Goal: Transaction & Acquisition: Book appointment/travel/reservation

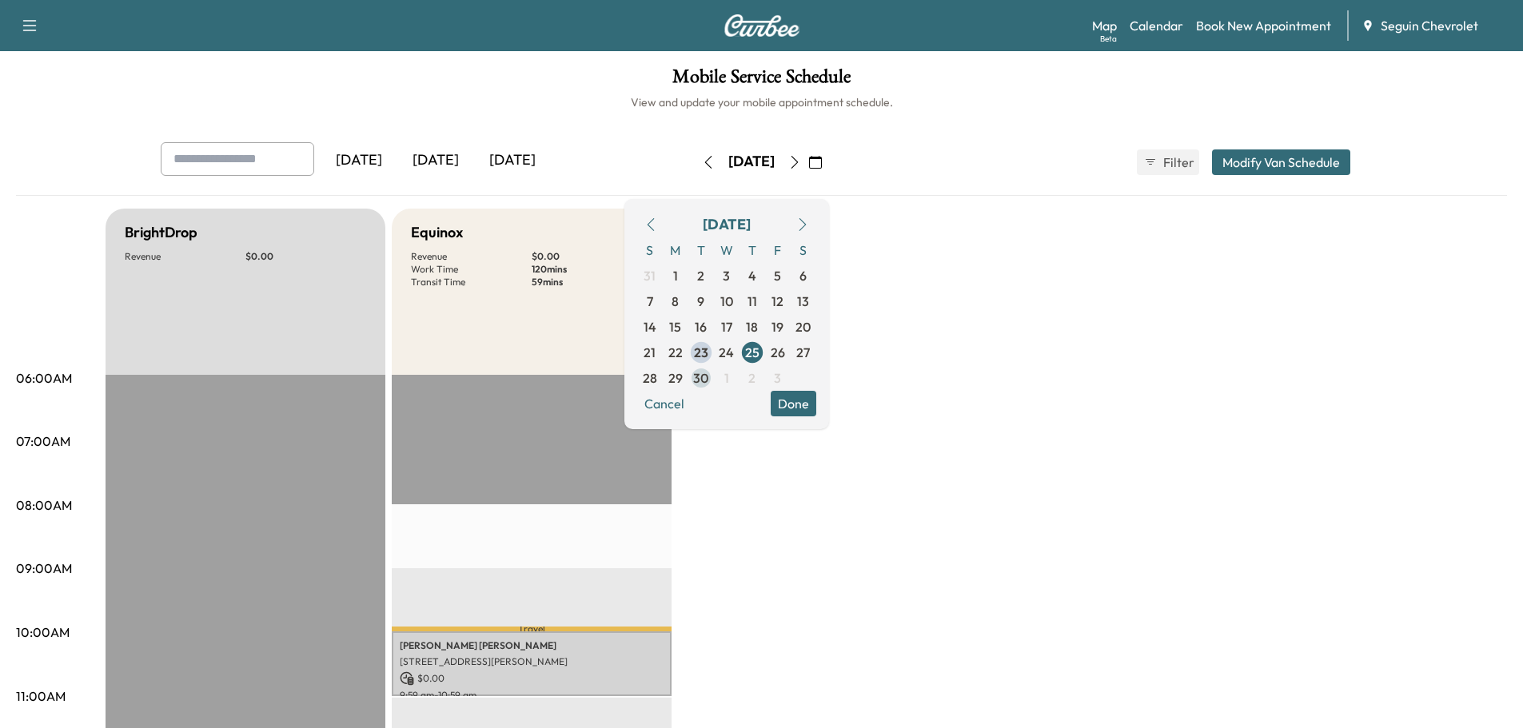
click at [708, 376] on span "30" at bounding box center [700, 378] width 15 height 19
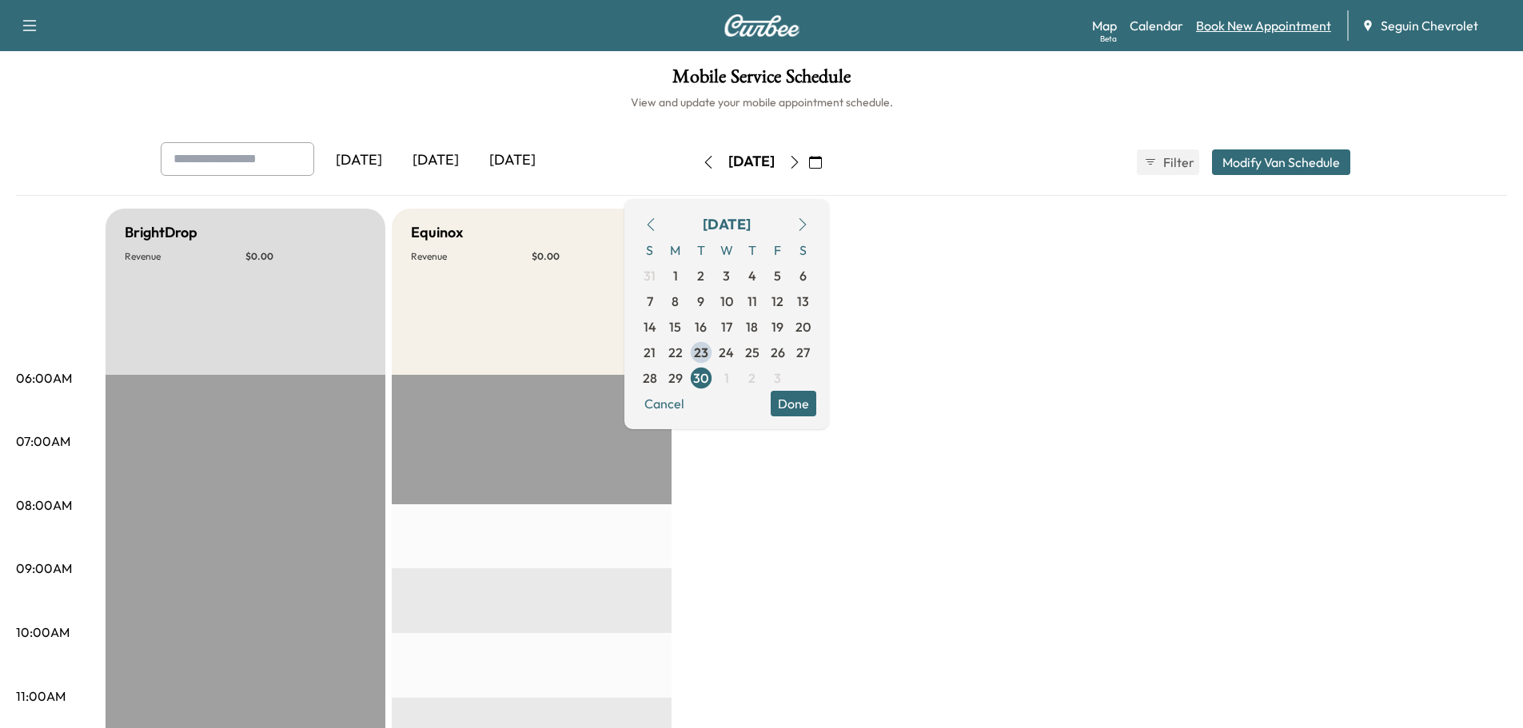
click at [1278, 31] on link "Book New Appointment" at bounding box center [1263, 25] width 135 height 19
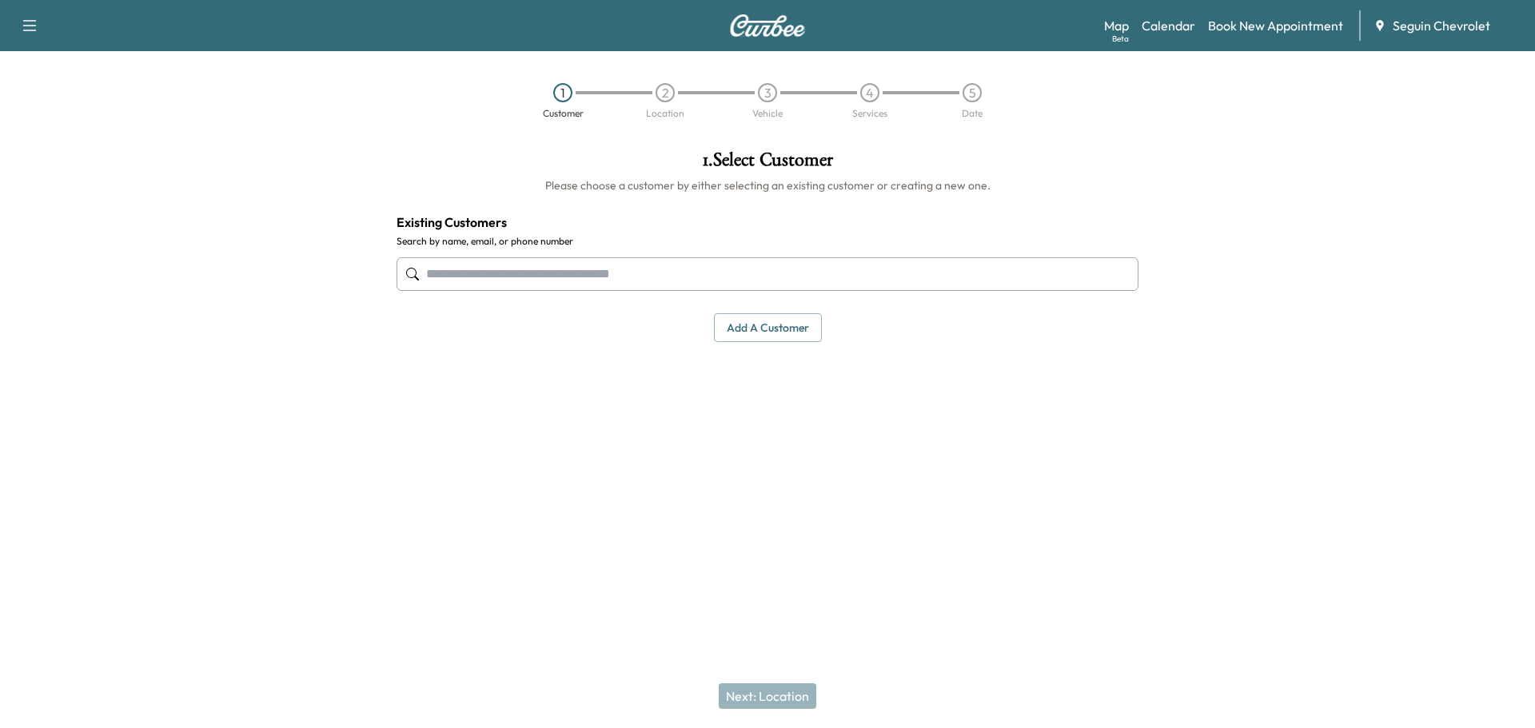
click at [483, 269] on input "text" at bounding box center [768, 274] width 742 height 34
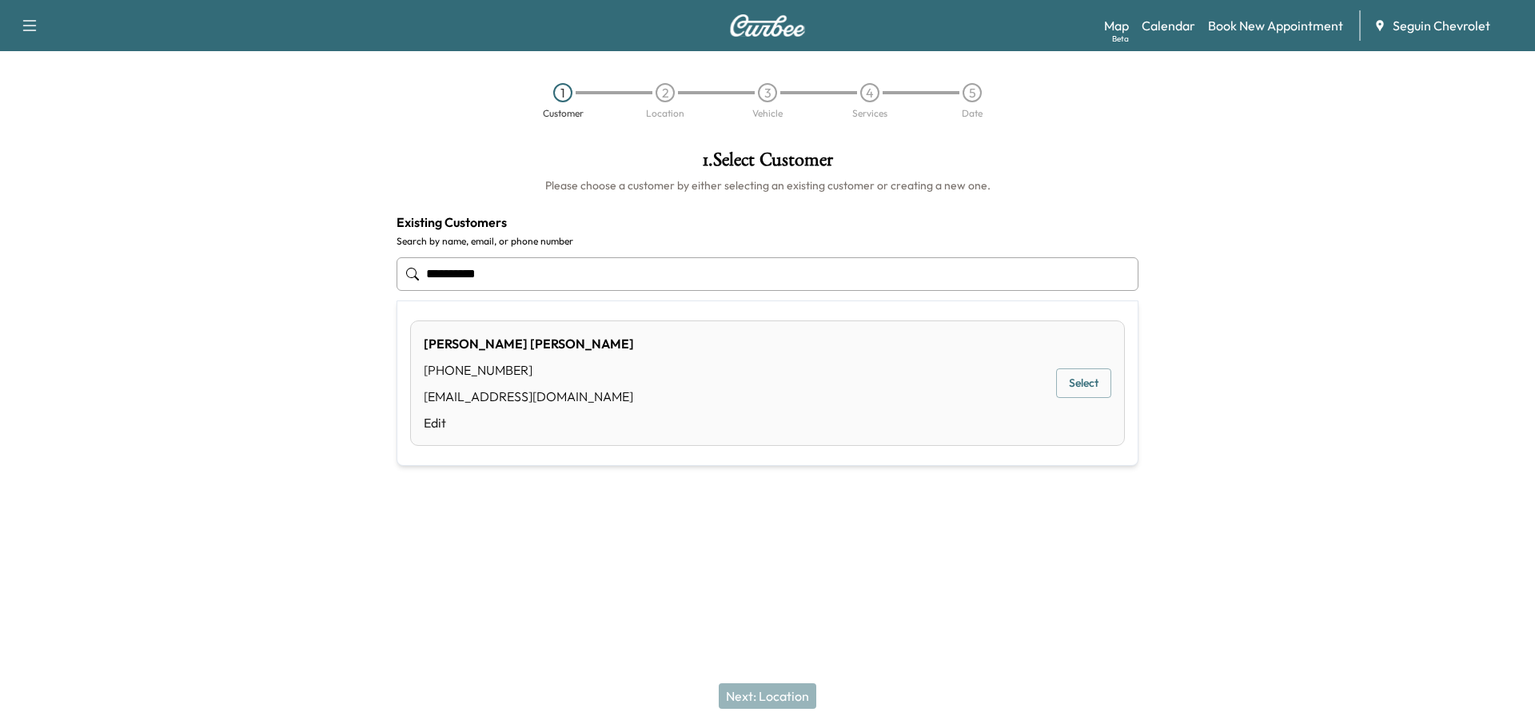
click at [1086, 390] on button "Select" at bounding box center [1083, 384] width 55 height 30
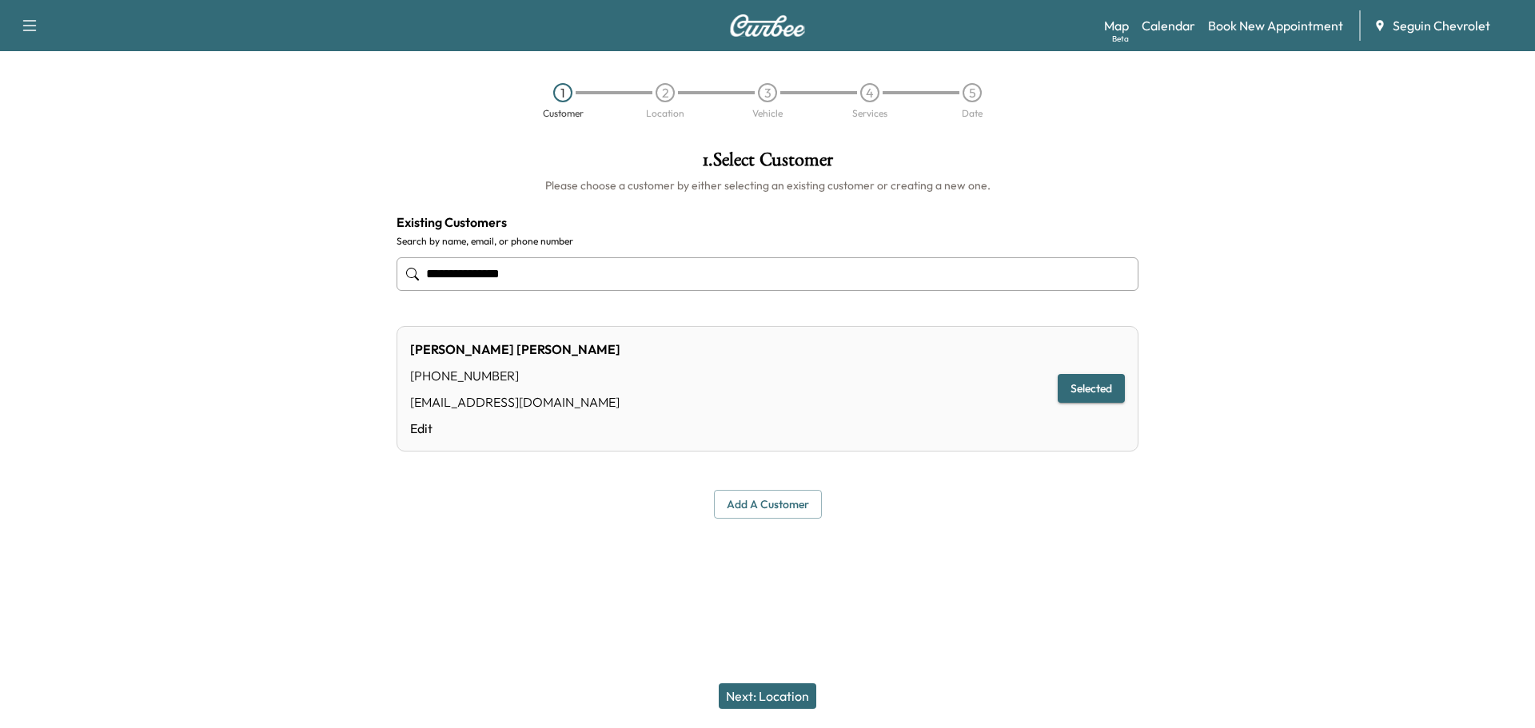
type input "**********"
click at [787, 693] on button "Next: Location" at bounding box center [768, 697] width 98 height 26
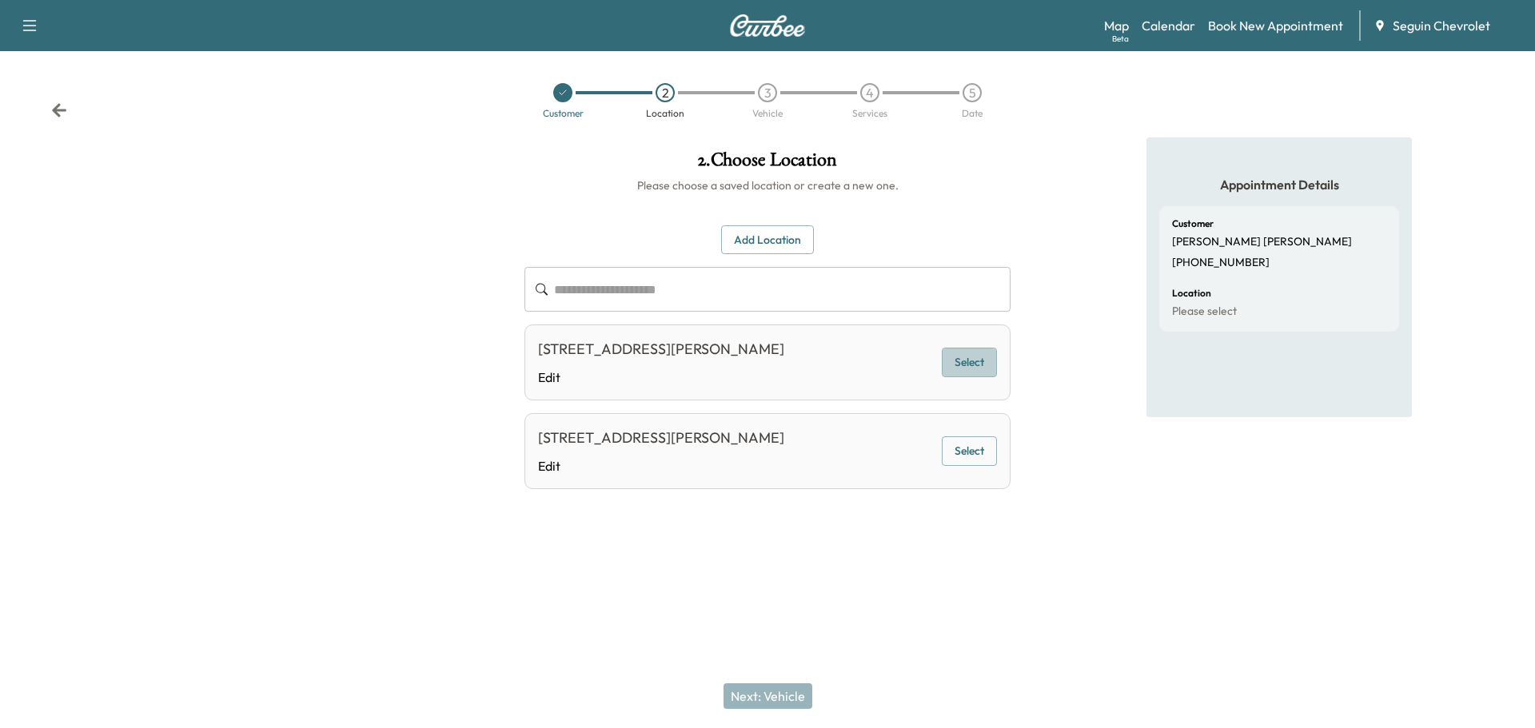
click at [955, 358] on button "Select" at bounding box center [969, 363] width 55 height 30
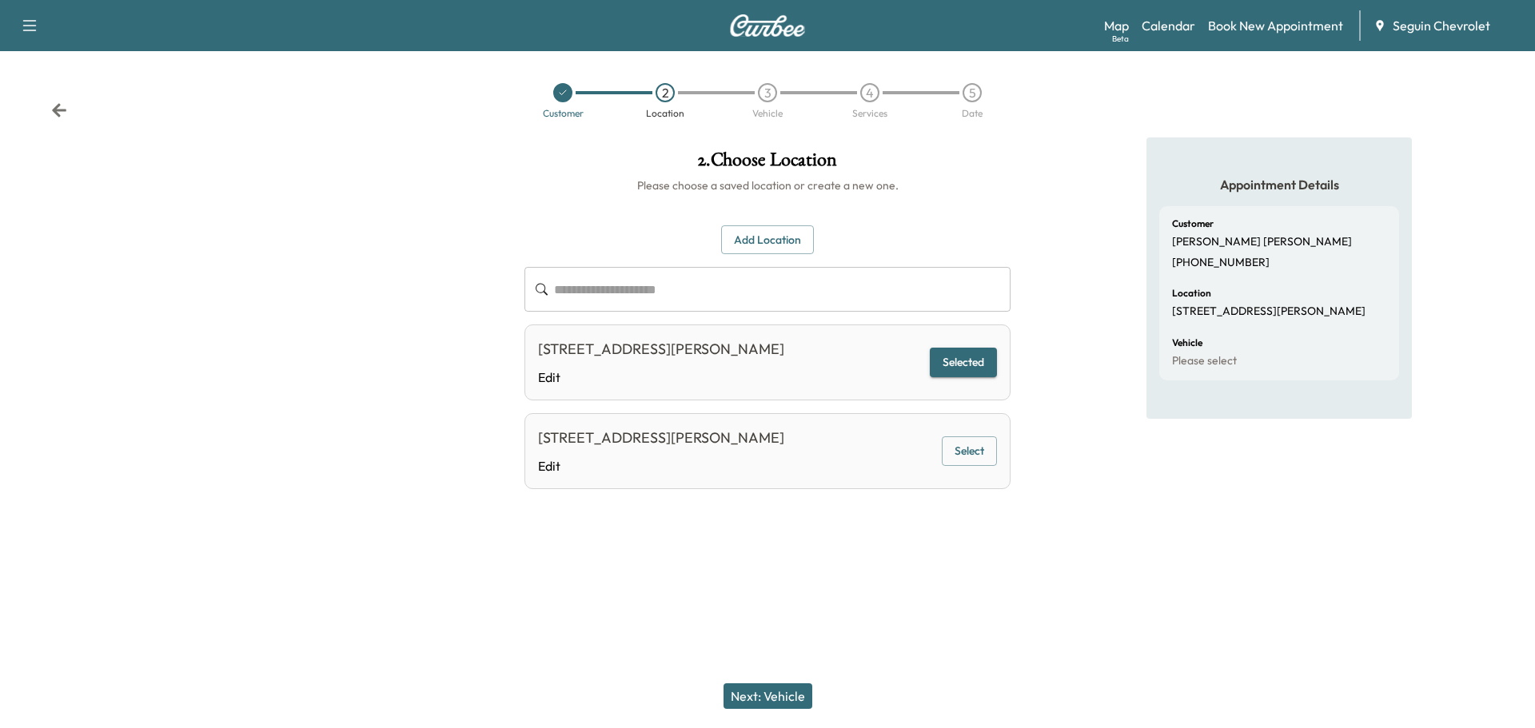
click at [776, 691] on button "Next: Vehicle" at bounding box center [768, 697] width 89 height 26
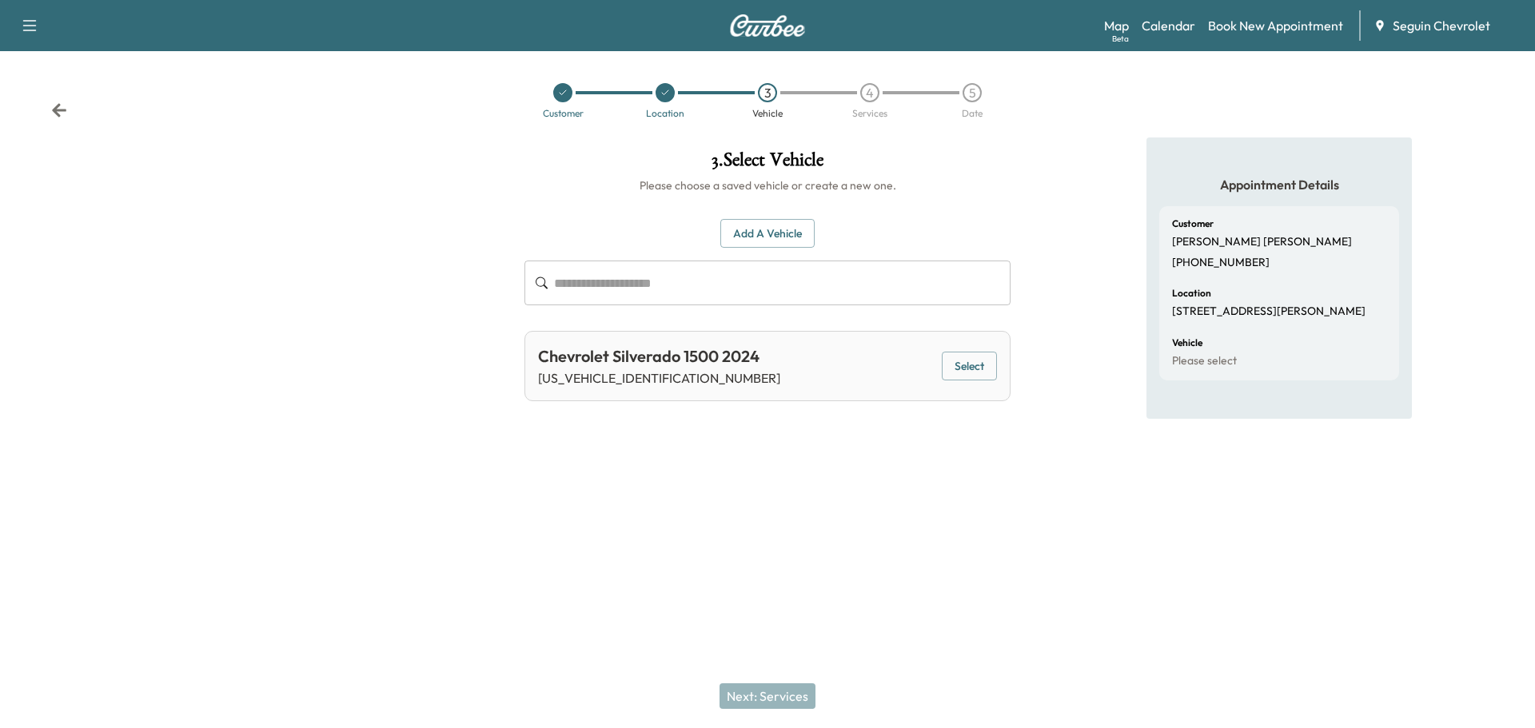
click at [955, 355] on button "Select" at bounding box center [969, 367] width 55 height 30
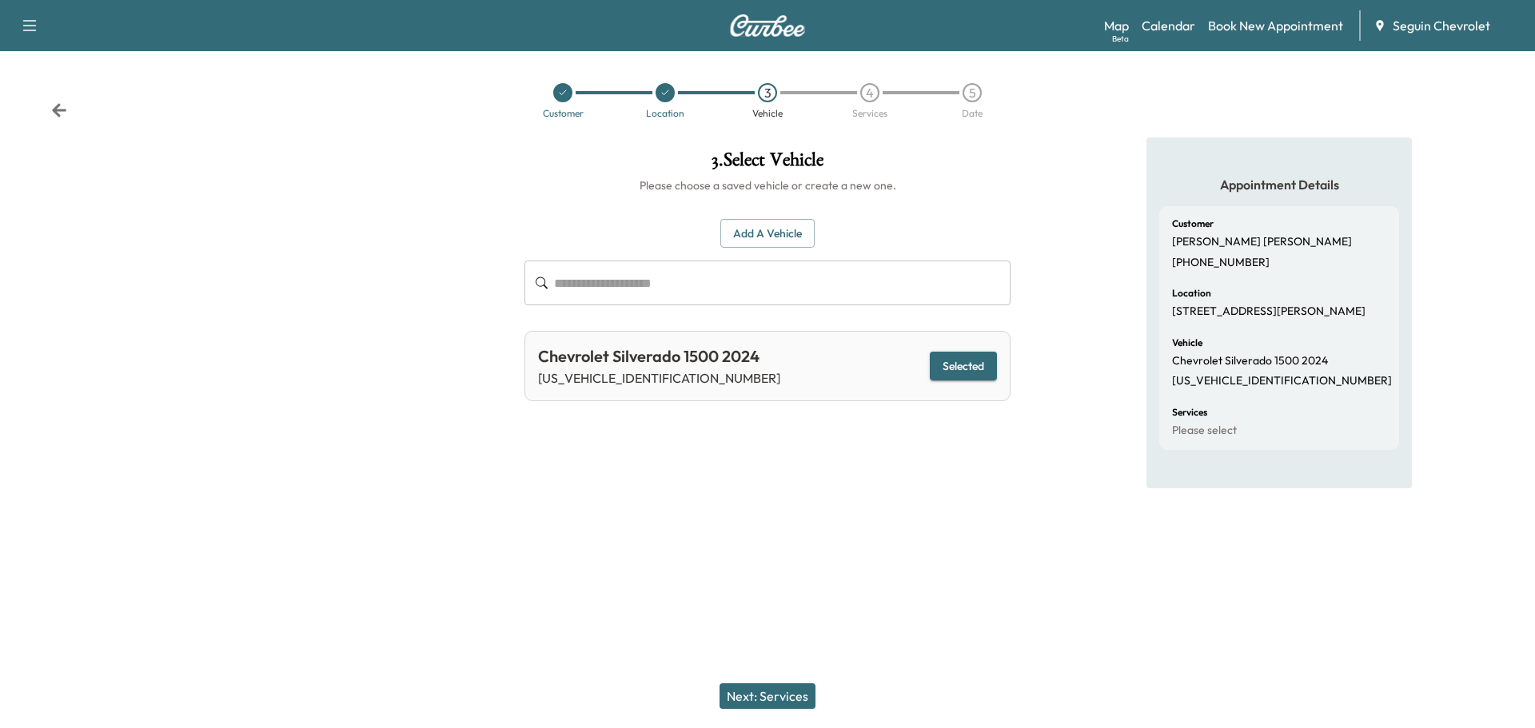
click at [792, 696] on button "Next: Services" at bounding box center [768, 697] width 96 height 26
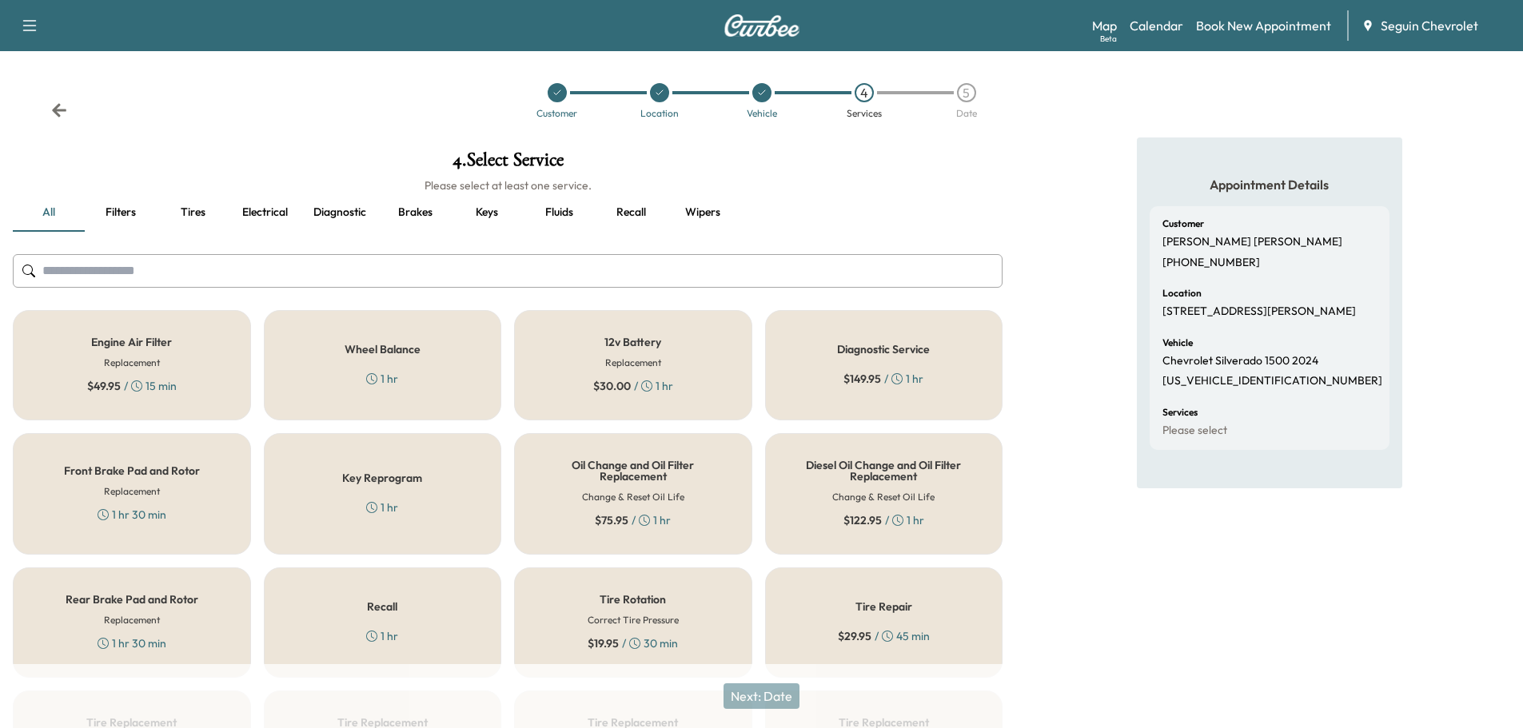
click at [421, 624] on div "Recall 1 hr" at bounding box center [383, 623] width 238 height 110
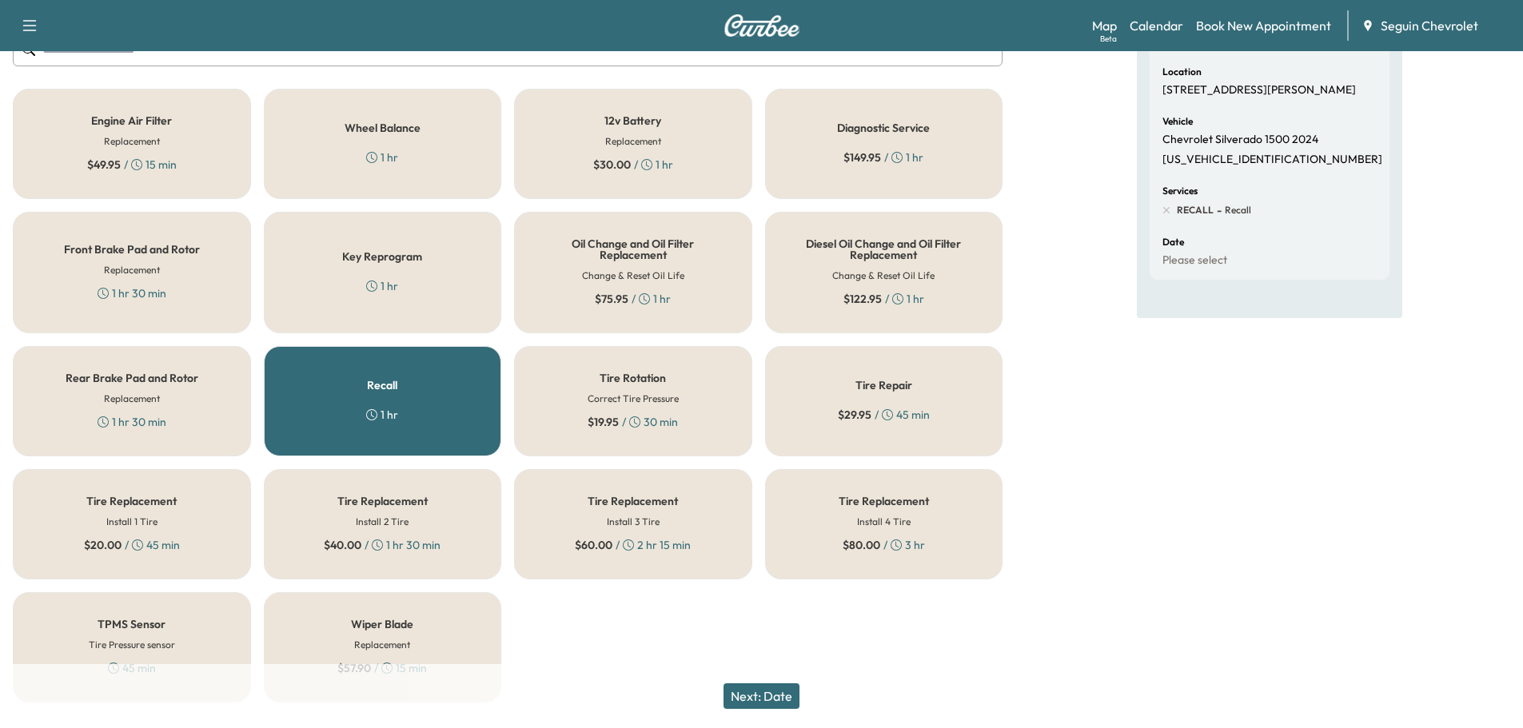
scroll to position [260, 0]
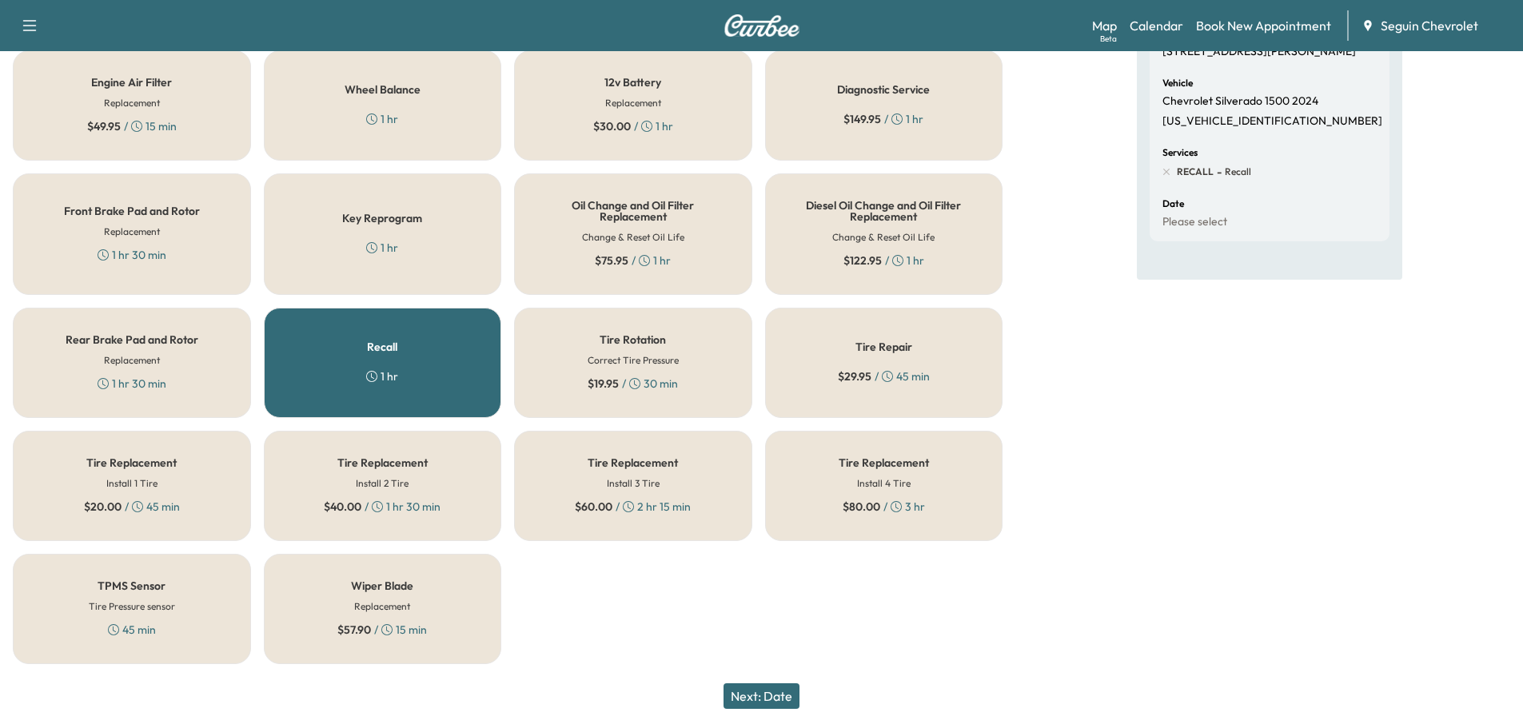
click at [780, 698] on button "Next: Date" at bounding box center [762, 697] width 76 height 26
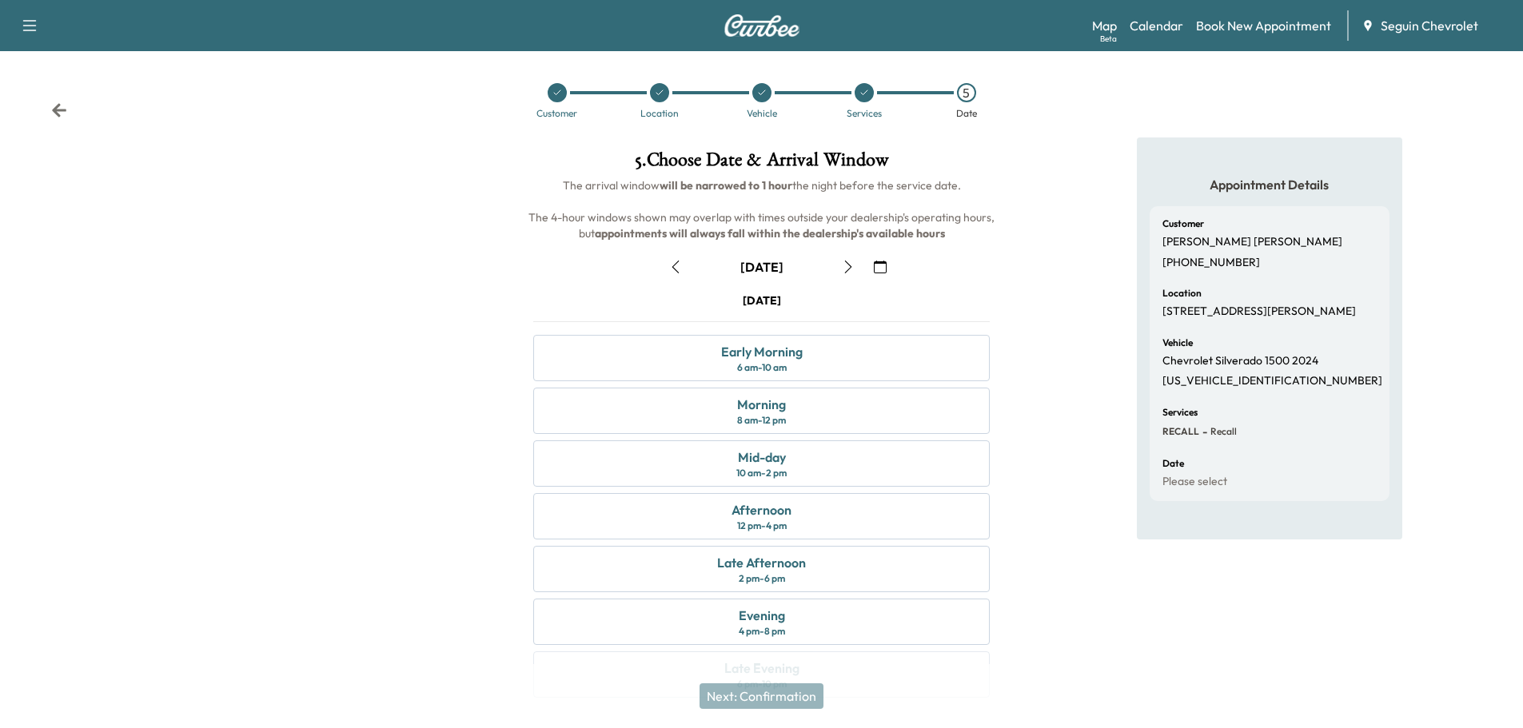
click at [888, 270] on button "button" at bounding box center [880, 267] width 27 height 26
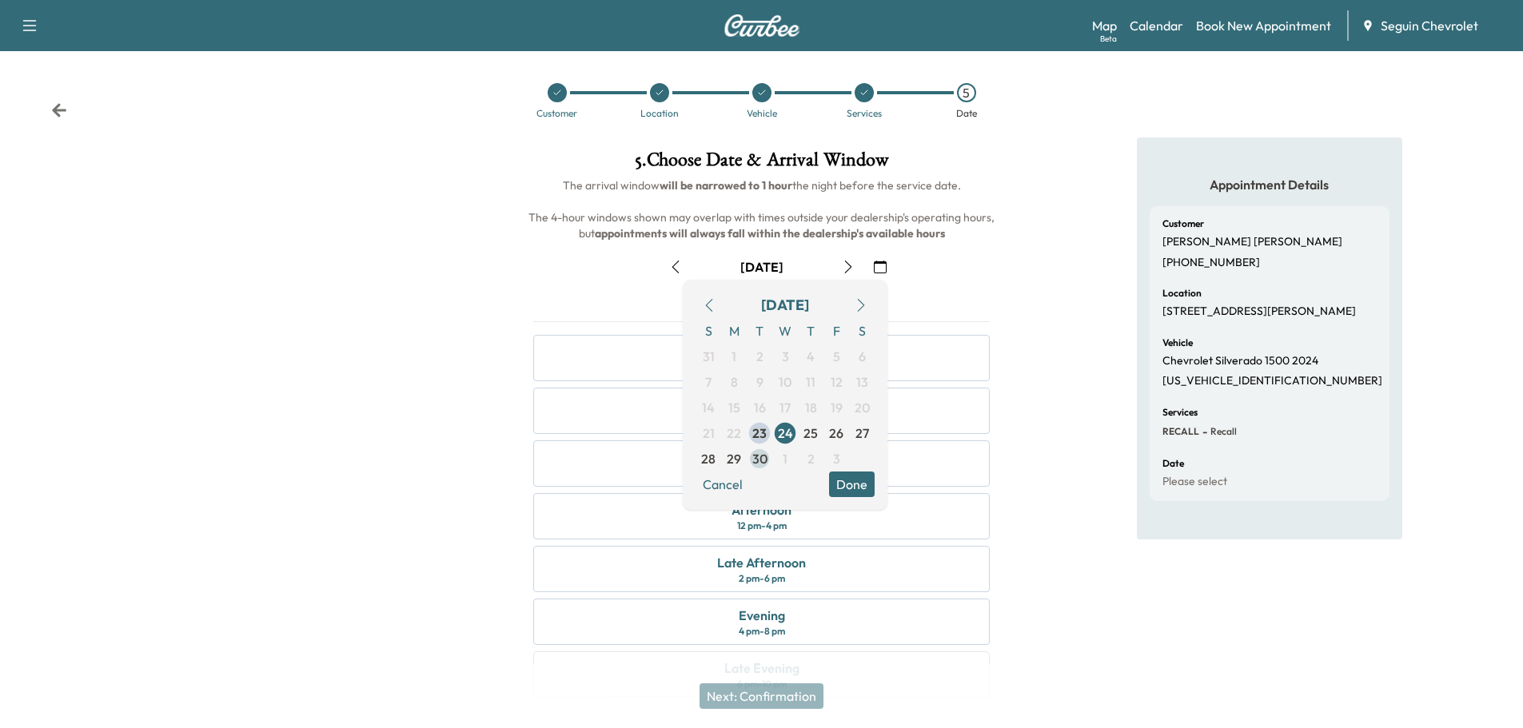
click at [757, 460] on span "30" at bounding box center [759, 458] width 15 height 19
click at [856, 483] on button "Done" at bounding box center [852, 485] width 46 height 26
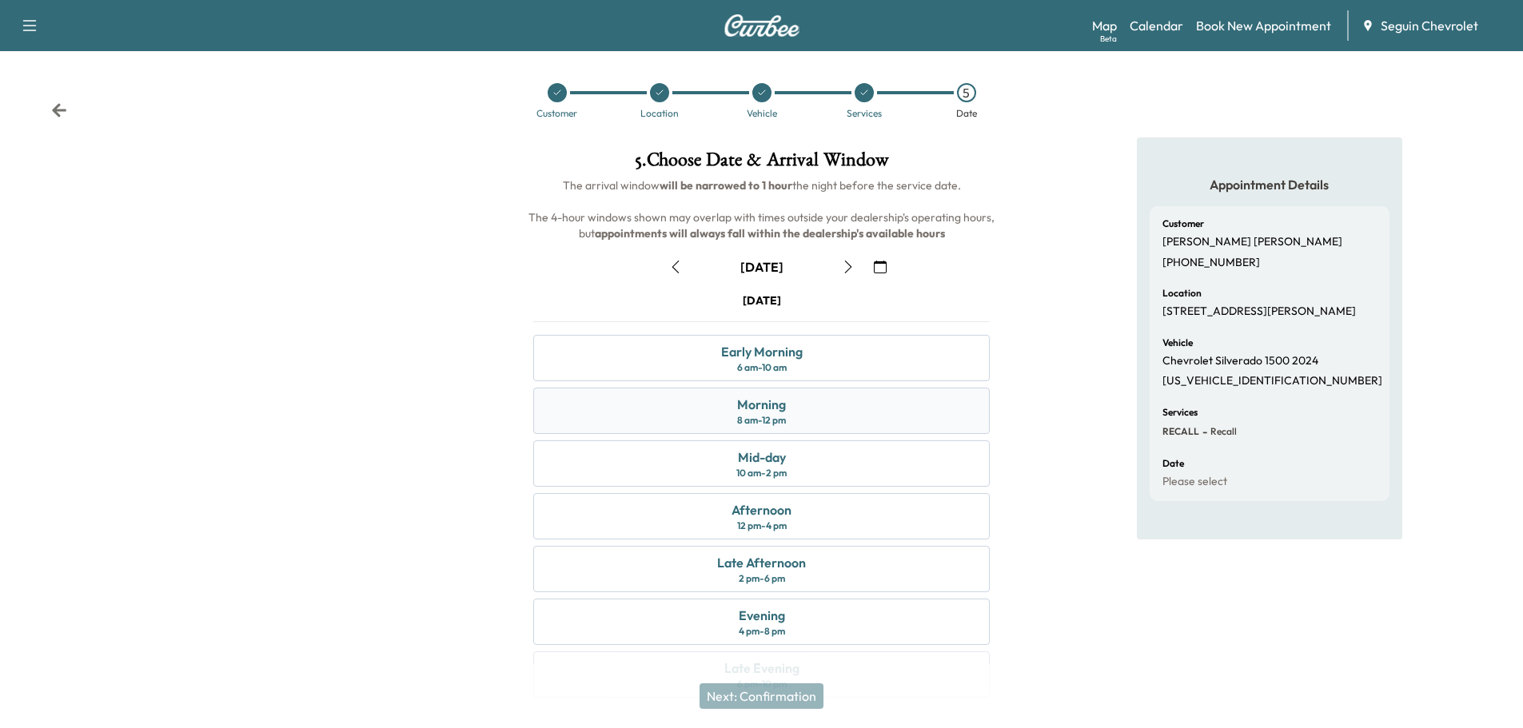
click at [827, 416] on div "Morning 8 am - 12 pm" at bounding box center [761, 411] width 457 height 46
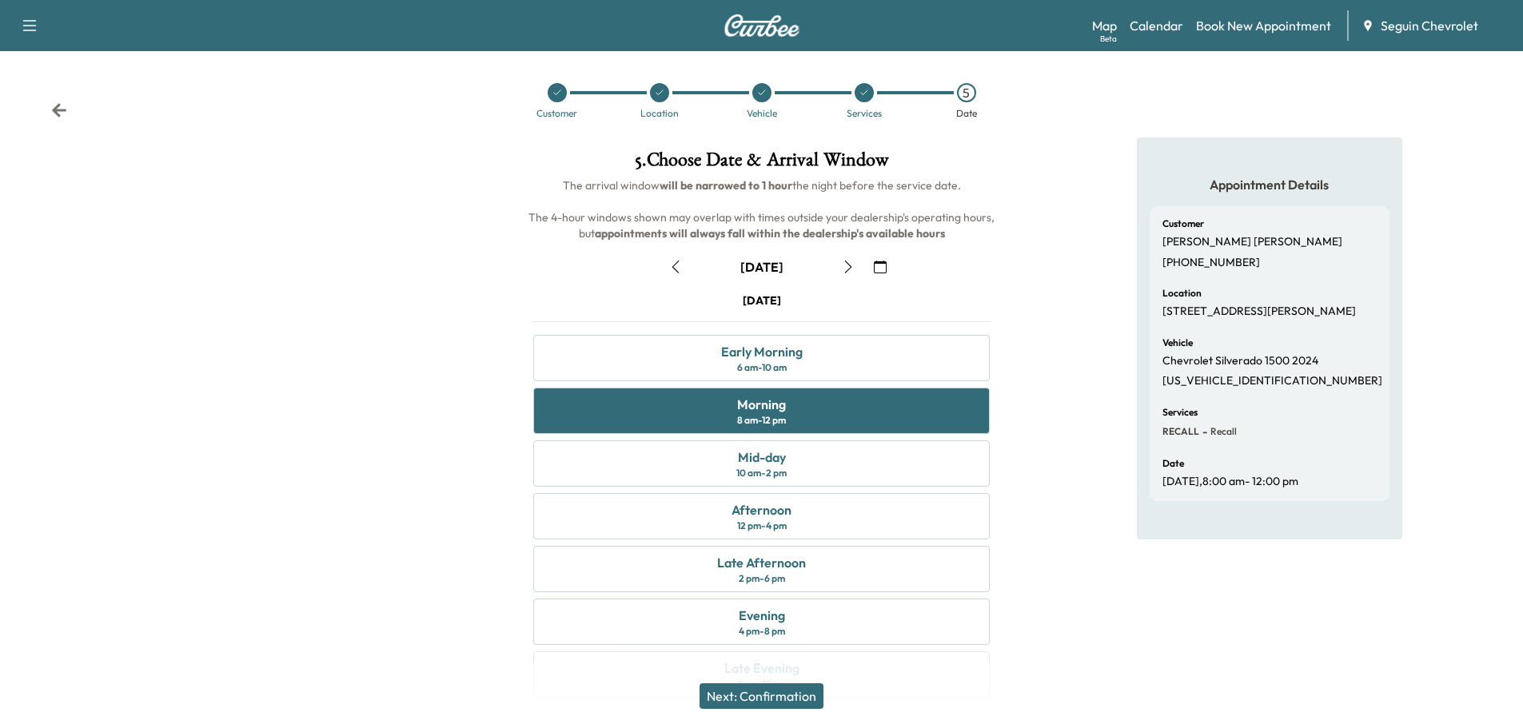
click at [787, 690] on button "Next: Confirmation" at bounding box center [762, 697] width 124 height 26
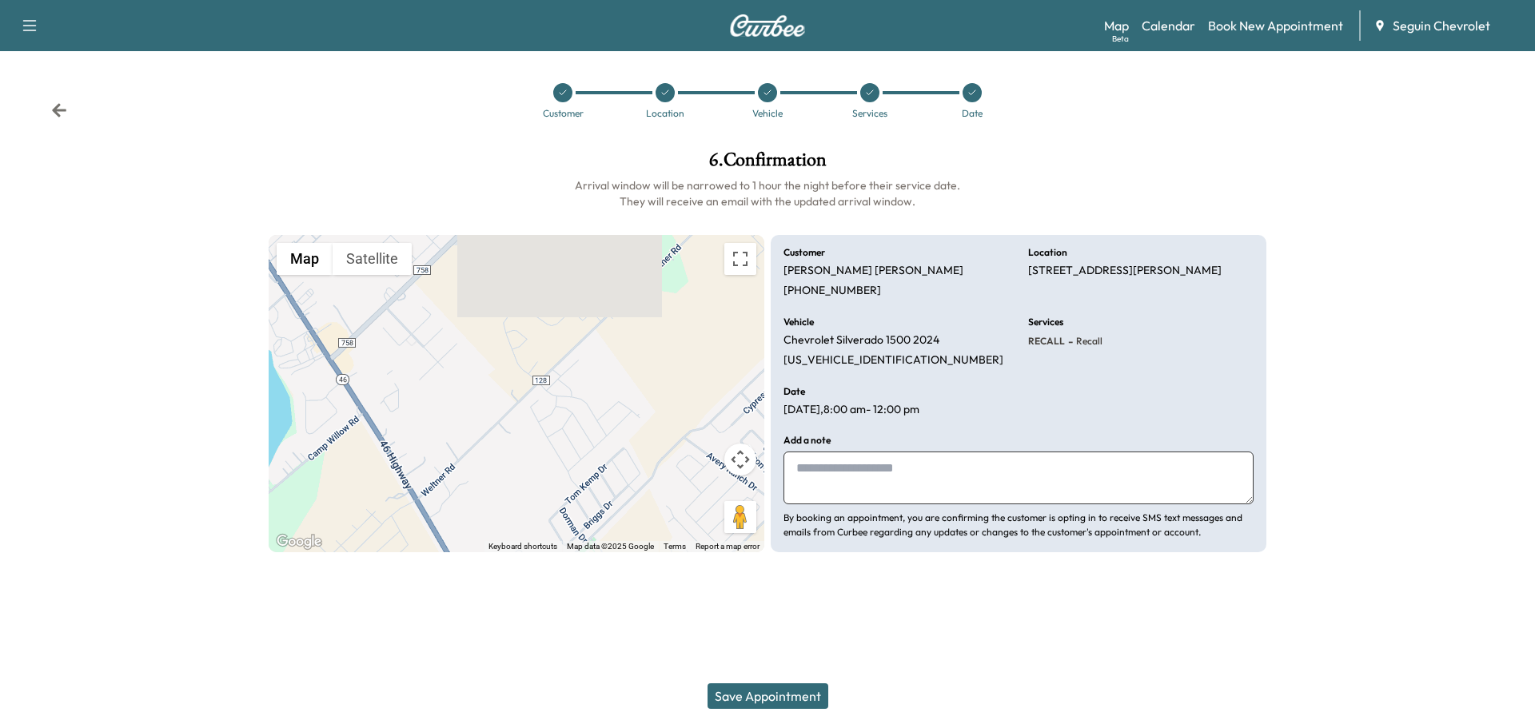
click at [831, 477] on textarea at bounding box center [1019, 478] width 470 height 53
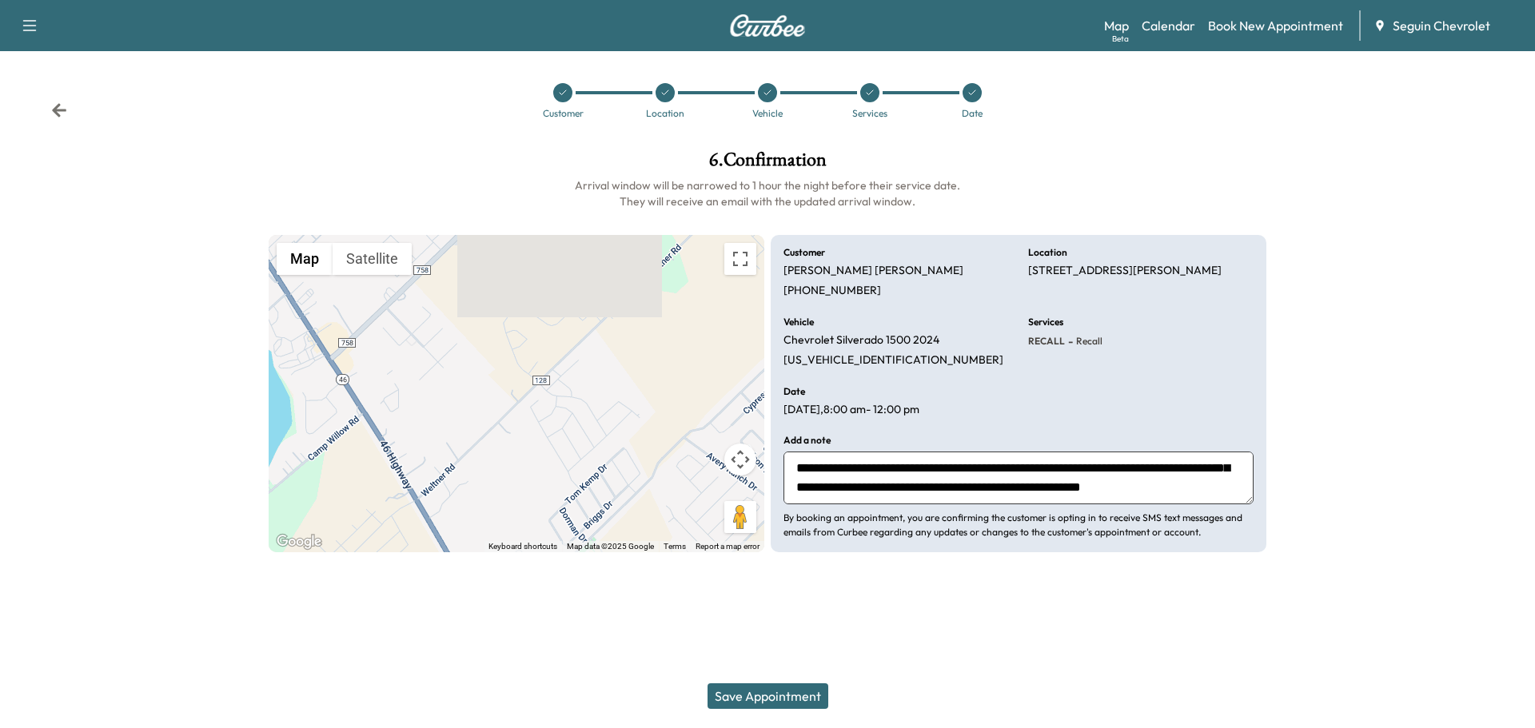
scroll to position [50, 0]
type textarea "**********"
click at [793, 689] on button "Save Appointment" at bounding box center [768, 697] width 121 height 26
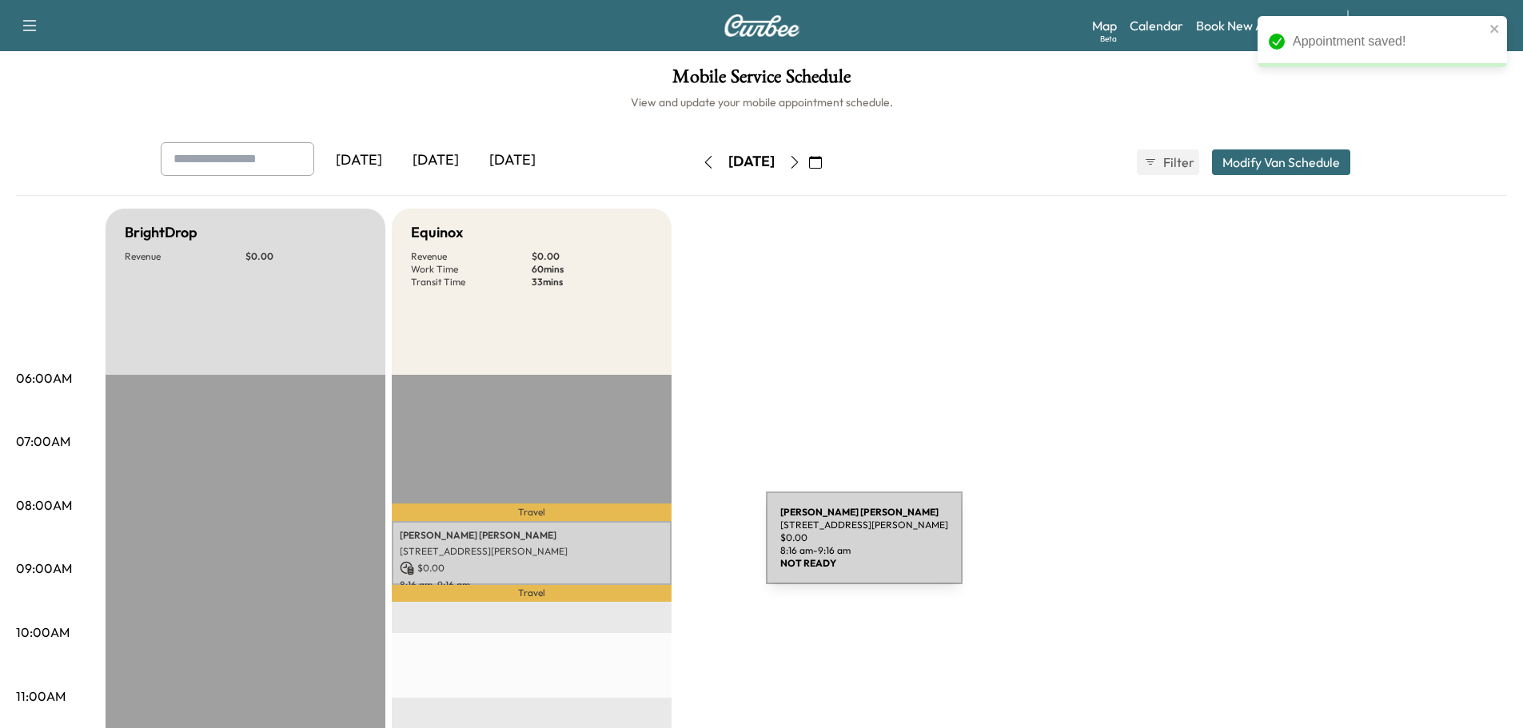
click at [646, 548] on p "[STREET_ADDRESS][PERSON_NAME]" at bounding box center [532, 551] width 264 height 13
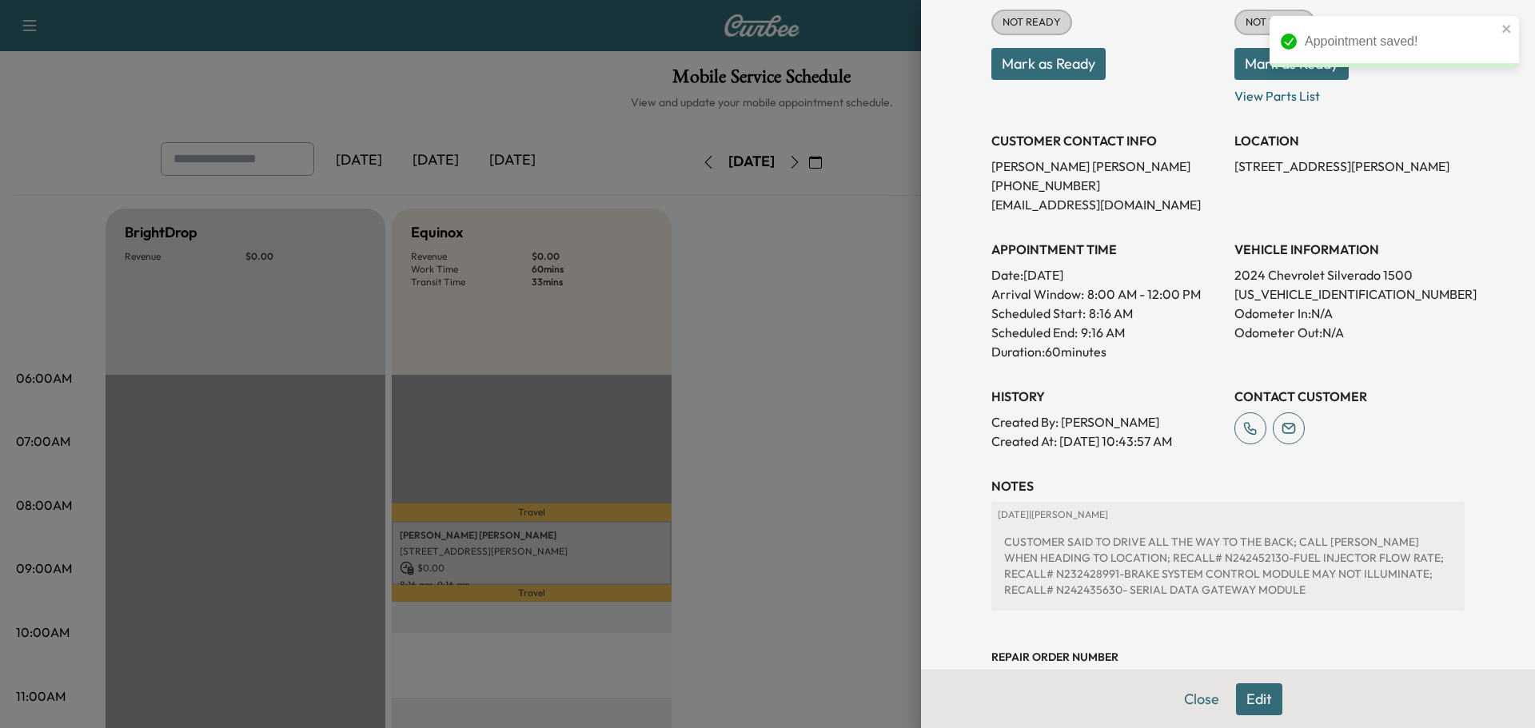
scroll to position [320, 0]
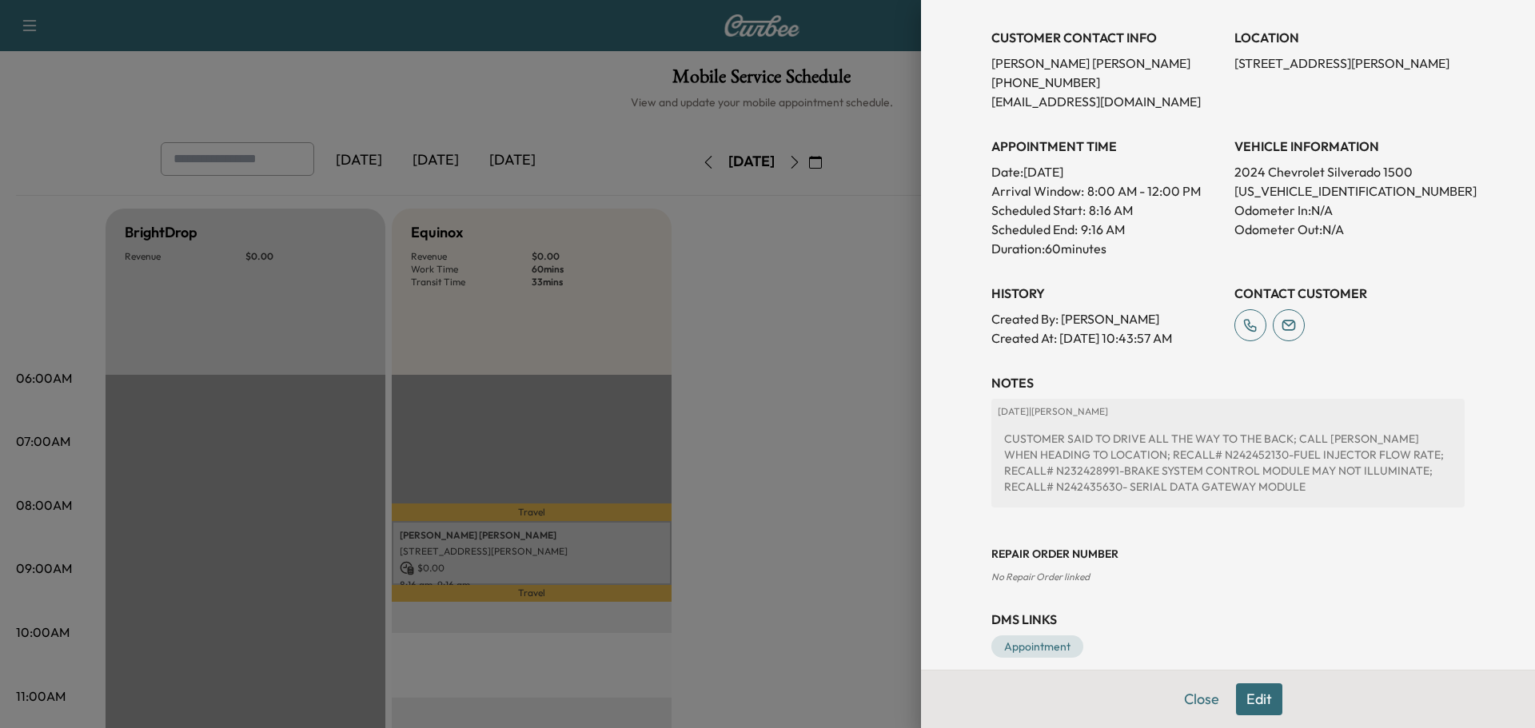
click at [947, 392] on div "Appointment Details Services RECALL - PERFORM RECALL. VERIFIED OPEN RECALL: $ 0…" at bounding box center [1228, 364] width 614 height 728
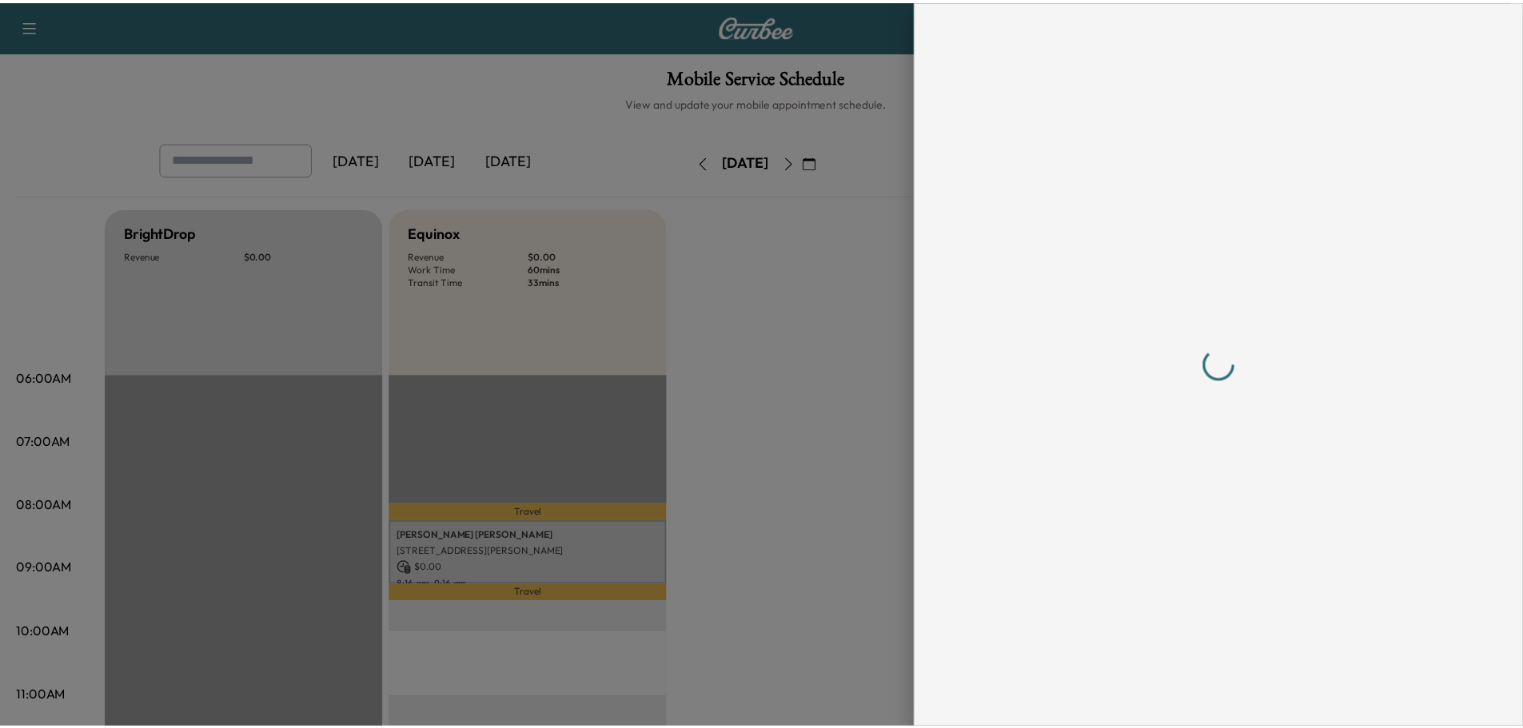
scroll to position [0, 0]
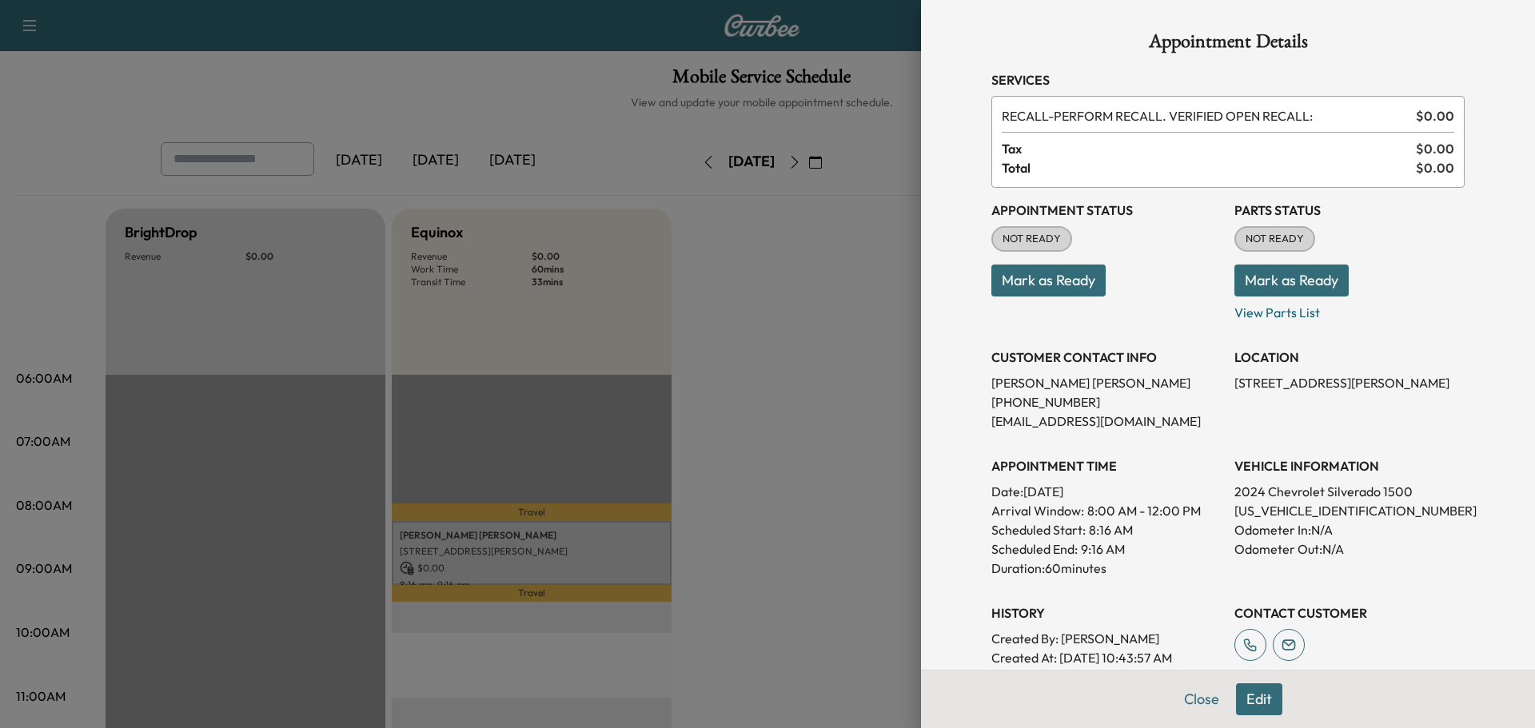
click at [827, 389] on div at bounding box center [767, 364] width 1535 height 728
